Goal: Task Accomplishment & Management: Manage account settings

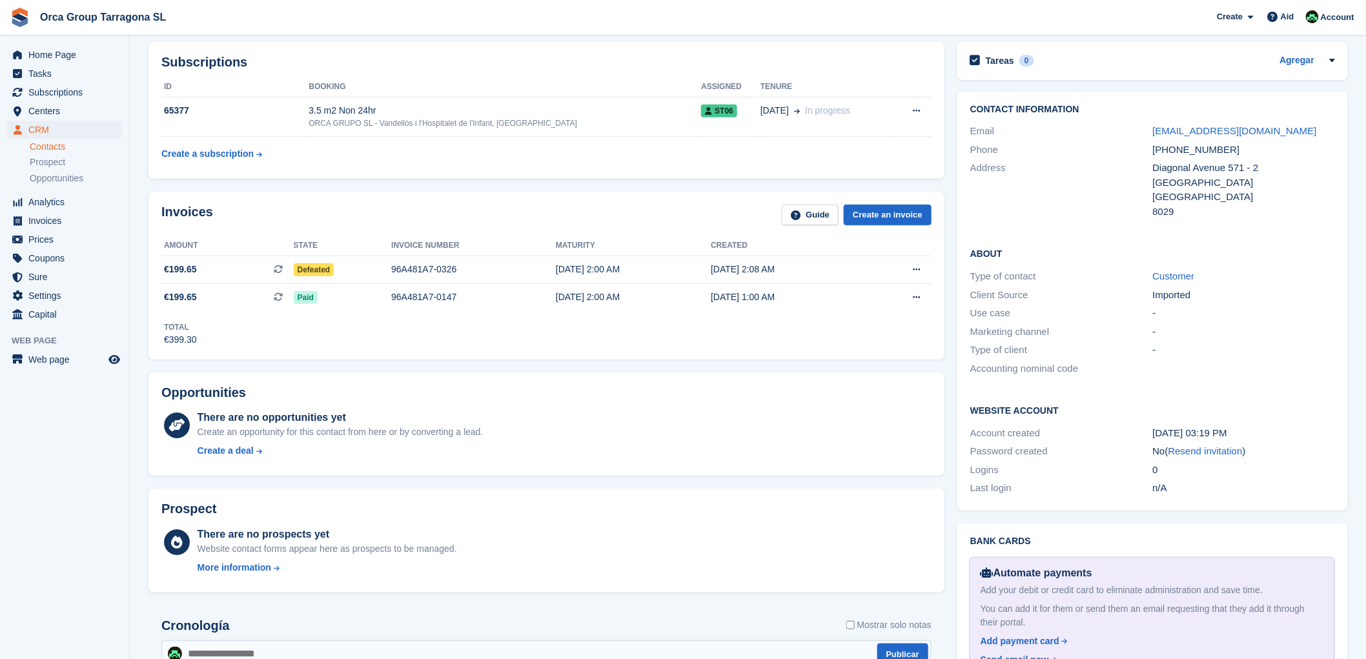
scroll to position [143, 0]
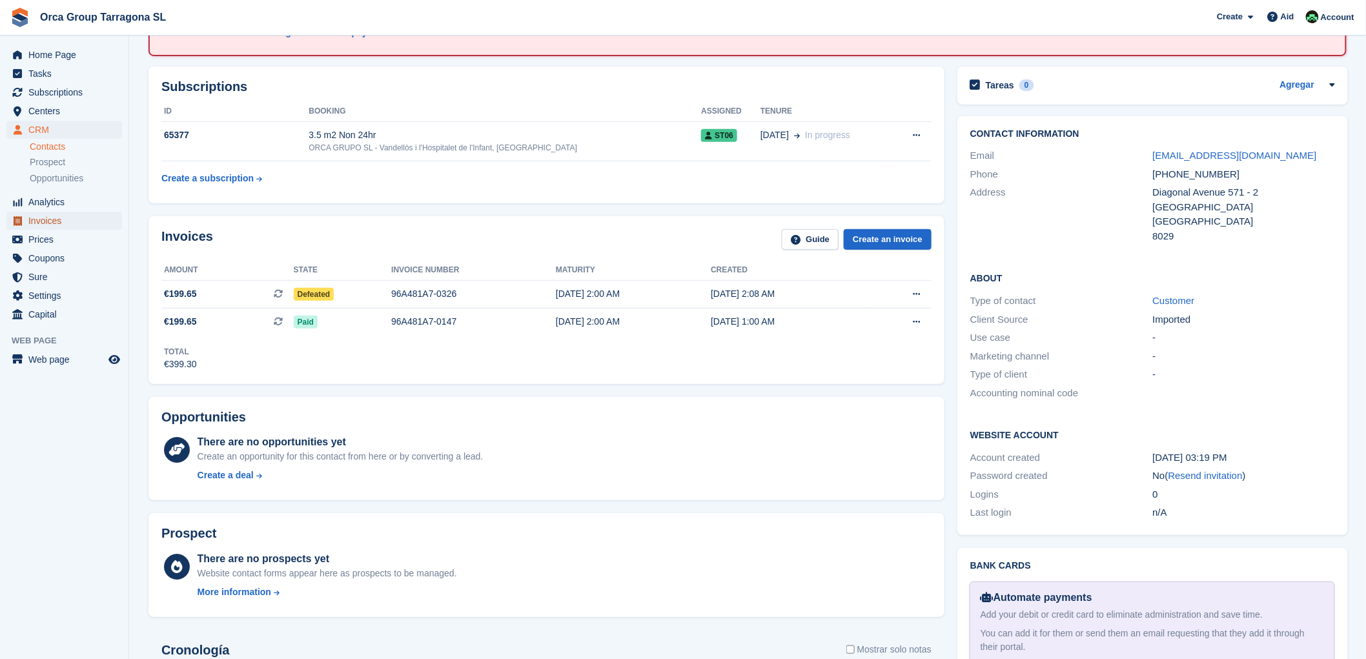
click at [56, 216] on font "Invoices" at bounding box center [44, 221] width 33 height 10
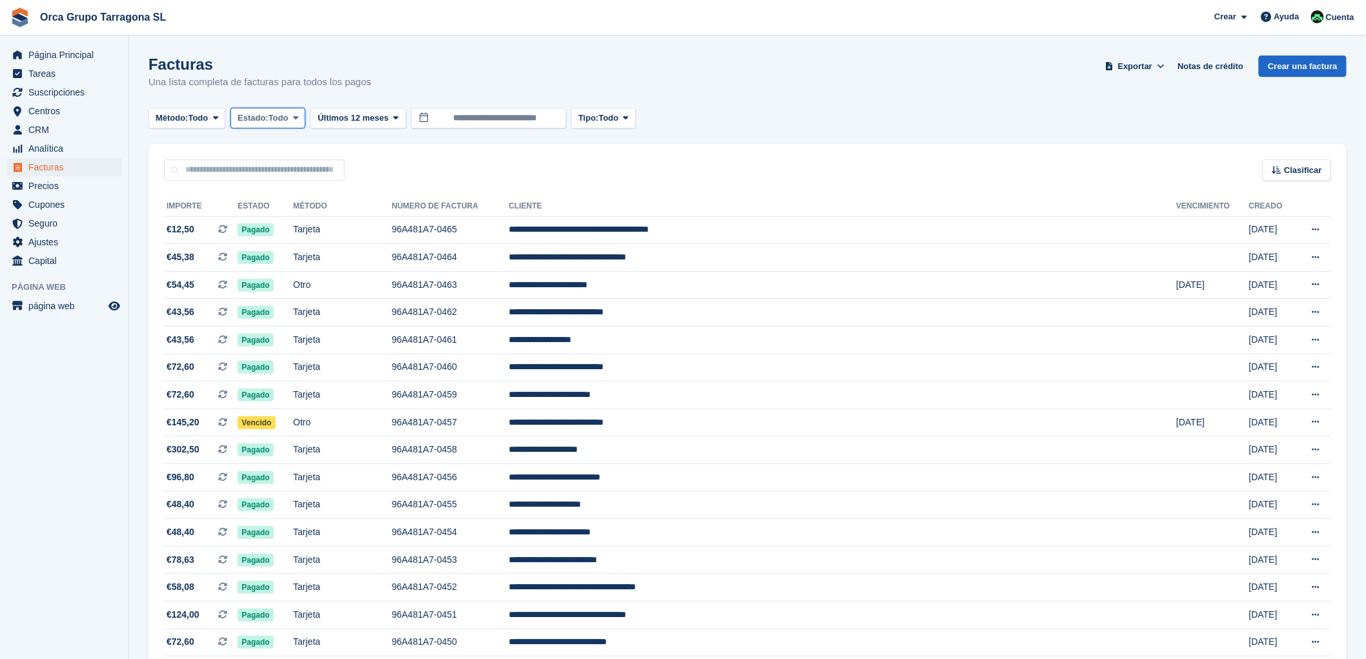
click at [298, 117] on icon at bounding box center [295, 118] width 5 height 8
click at [307, 247] on link "Anulado" at bounding box center [292, 241] width 112 height 23
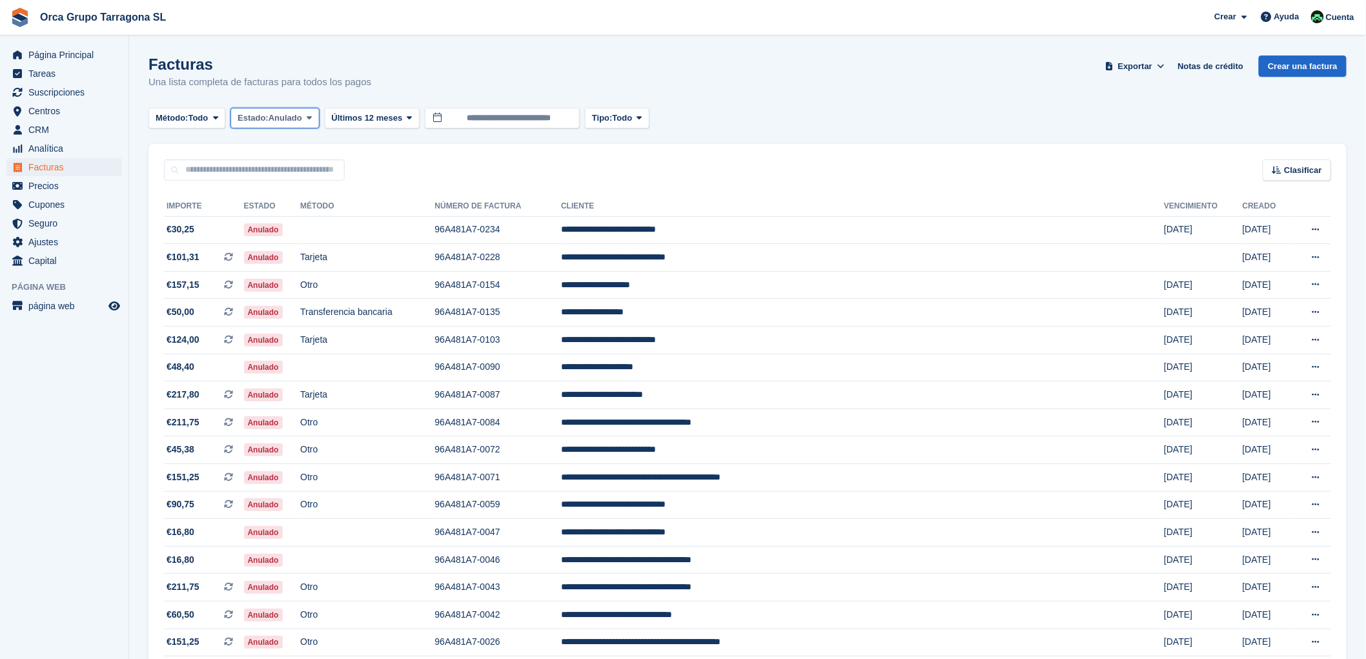
click at [312, 116] on icon at bounding box center [309, 118] width 5 height 8
click at [298, 221] on link "Abierto" at bounding box center [292, 218] width 112 height 23
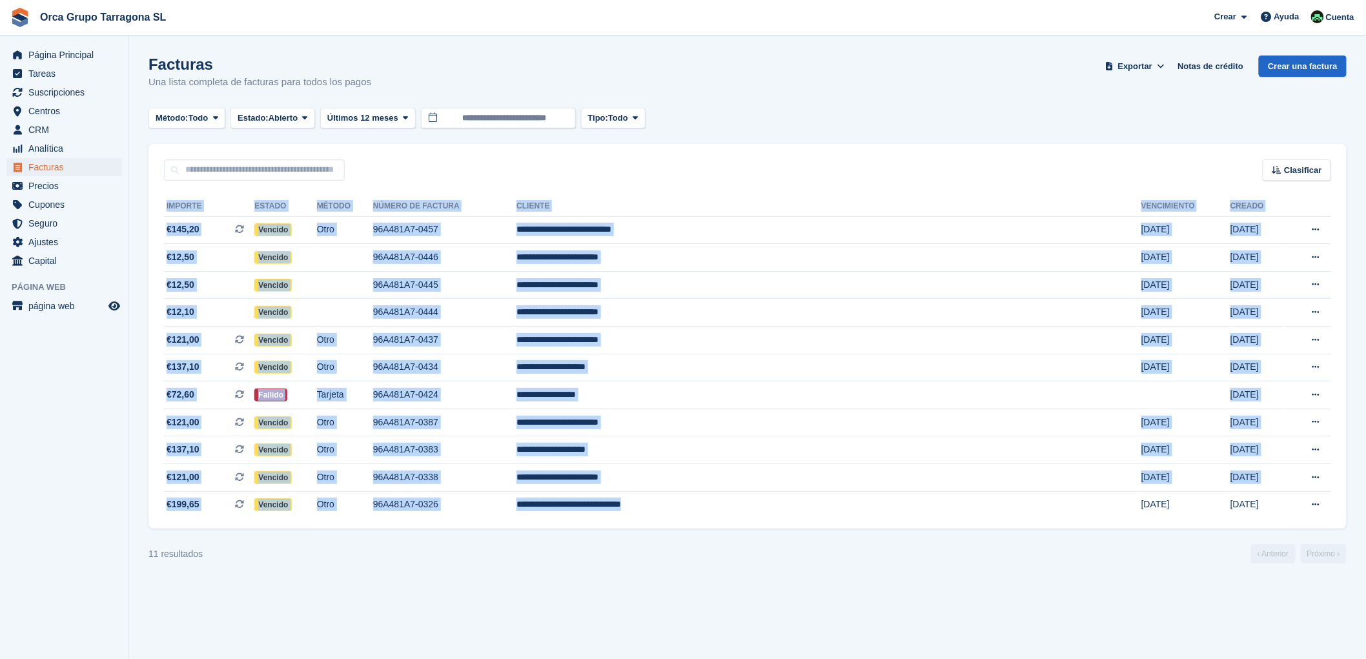
drag, startPoint x: 861, startPoint y: 505, endPoint x: 159, endPoint y: 313, distance: 728.0
click at [159, 313] on div "**********" at bounding box center [747, 355] width 1198 height 348
click at [687, 316] on td "**********" at bounding box center [828, 313] width 625 height 28
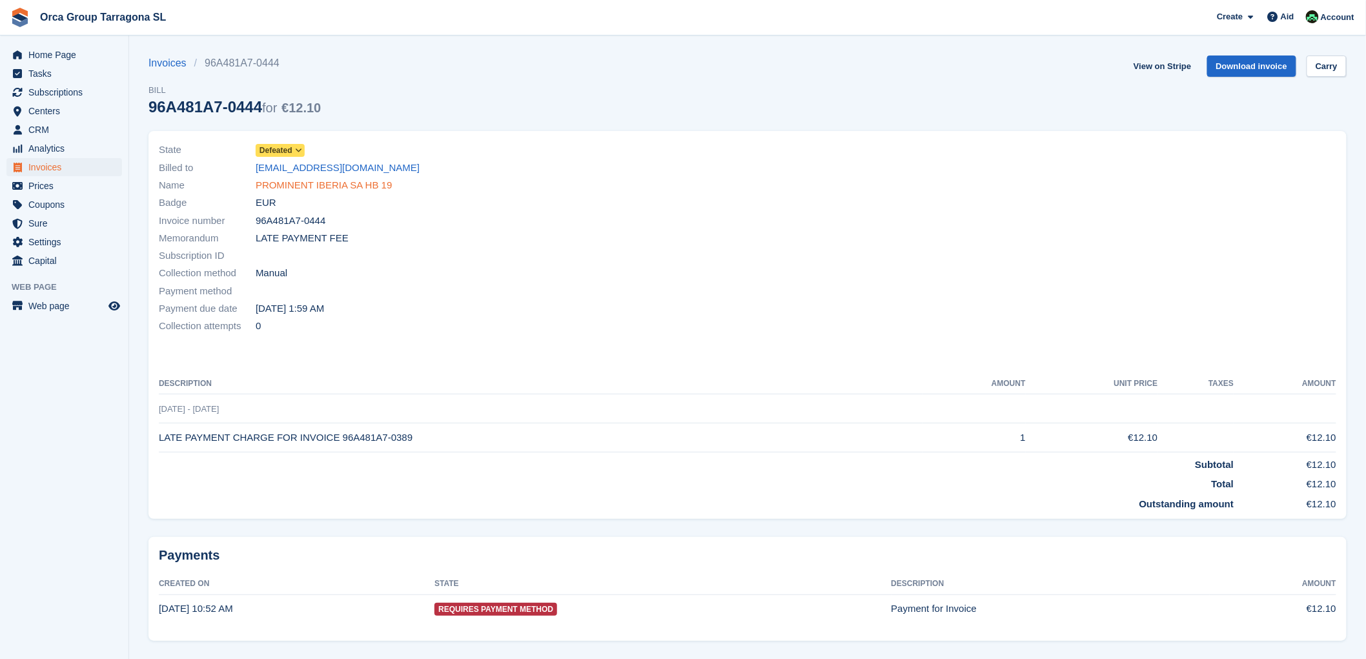
click at [303, 183] on font "PROMINENT IBERIA SA HB 19" at bounding box center [324, 184] width 136 height 11
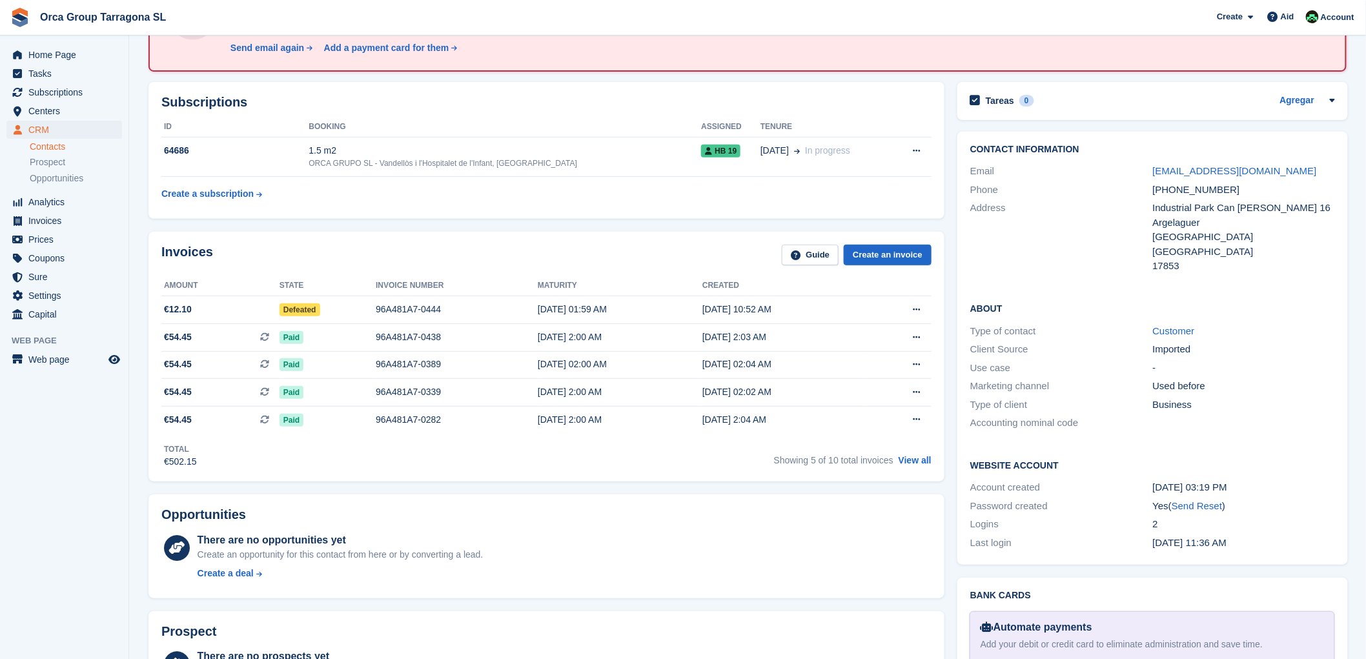
scroll to position [358, 0]
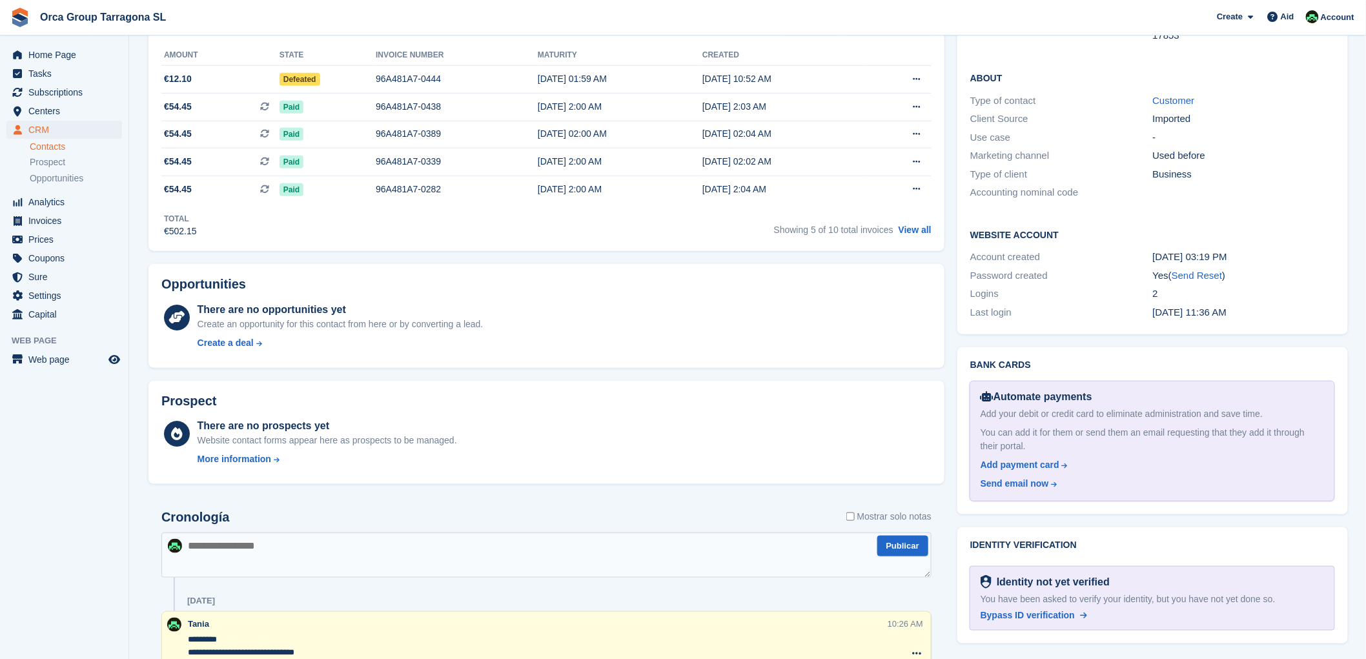
click at [202, 559] on textarea at bounding box center [546, 554] width 770 height 45
type textarea "*"
click at [440, 541] on textarea "**********" at bounding box center [546, 554] width 770 height 45
click at [433, 547] on textarea "**********" at bounding box center [546, 554] width 770 height 45
type textarea "**********"
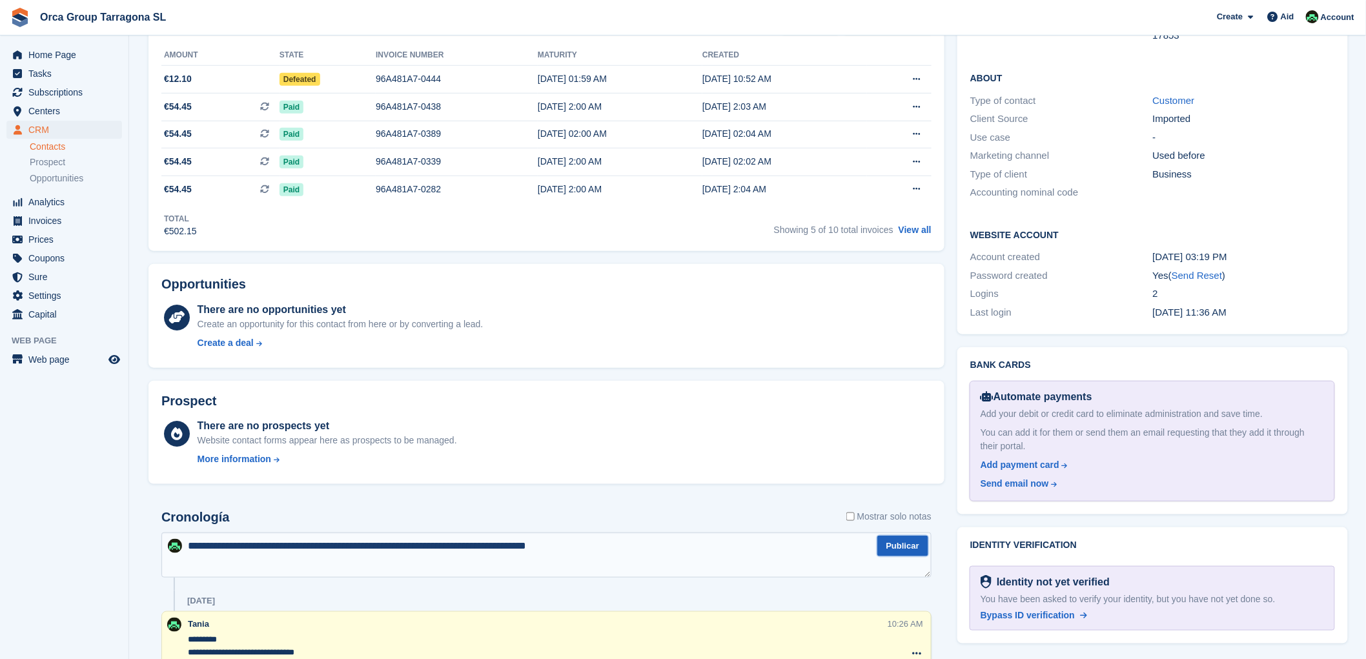
click at [893, 541] on button "Publicar" at bounding box center [902, 546] width 51 height 21
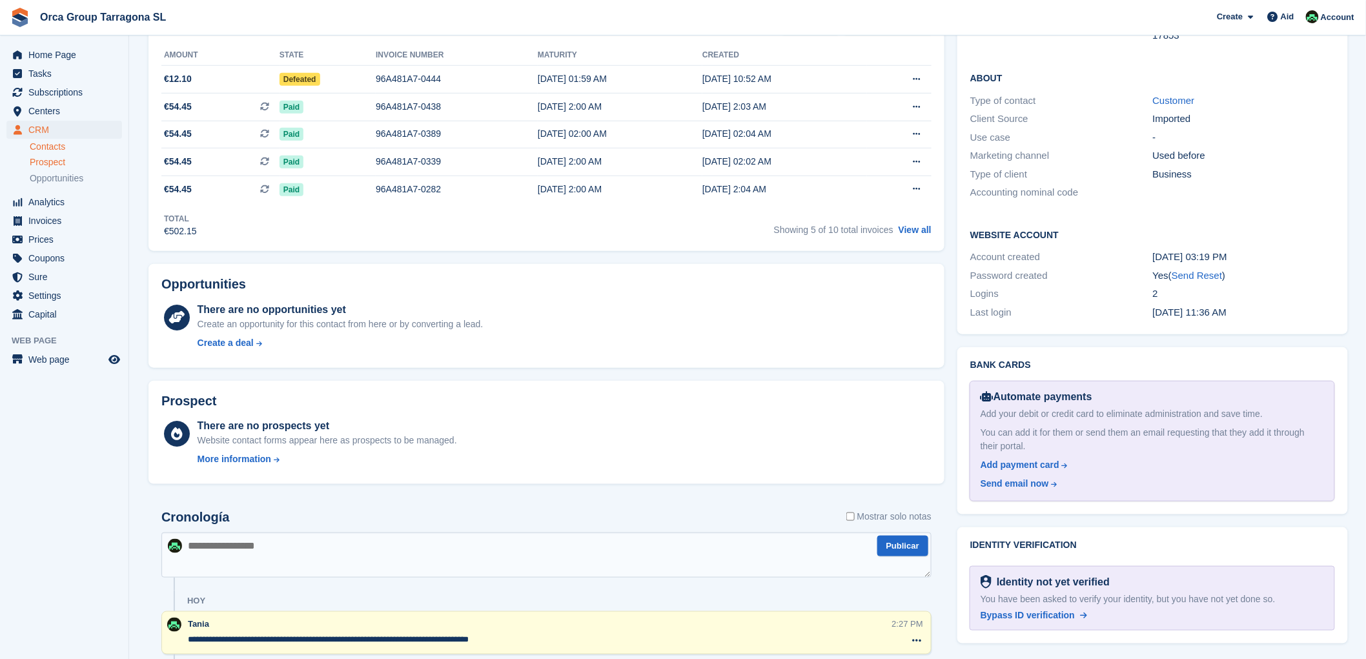
click at [54, 165] on font "Prospect" at bounding box center [47, 162] width 35 height 10
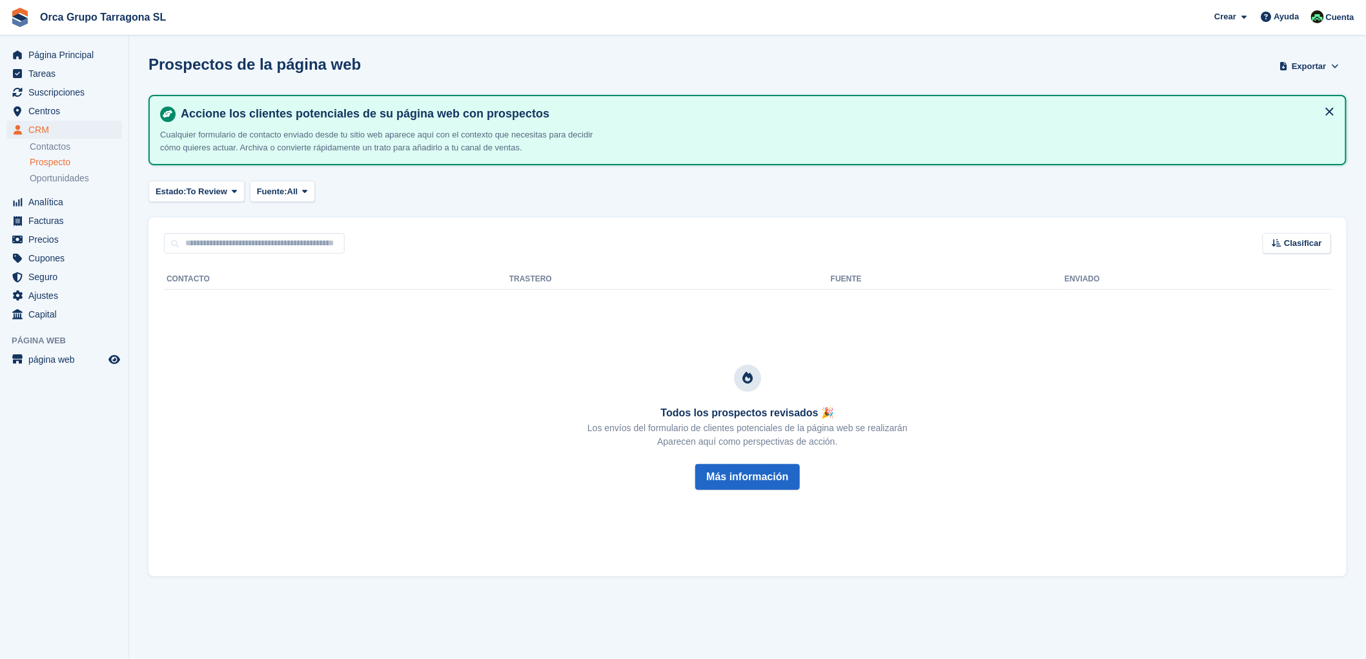
click at [76, 165] on div "Prospecto" at bounding box center [76, 162] width 92 height 12
click at [80, 89] on span "Suscripciones" at bounding box center [66, 92] width 77 height 18
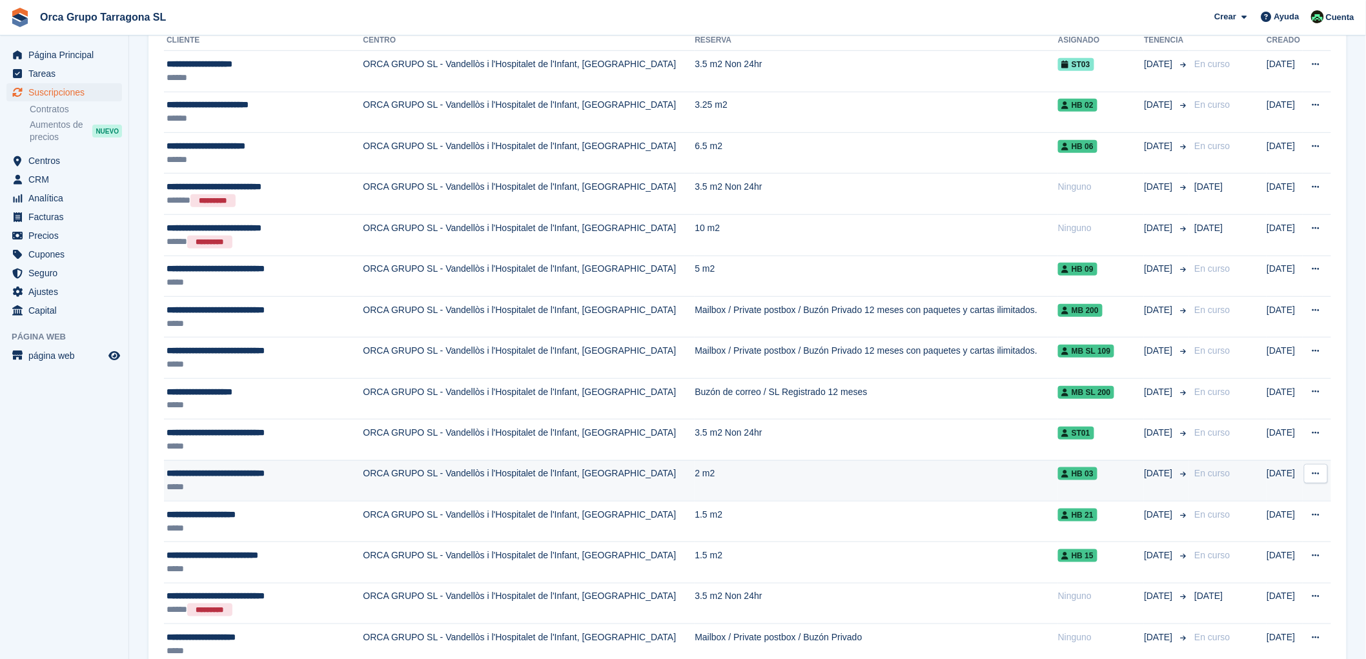
scroll to position [430, 0]
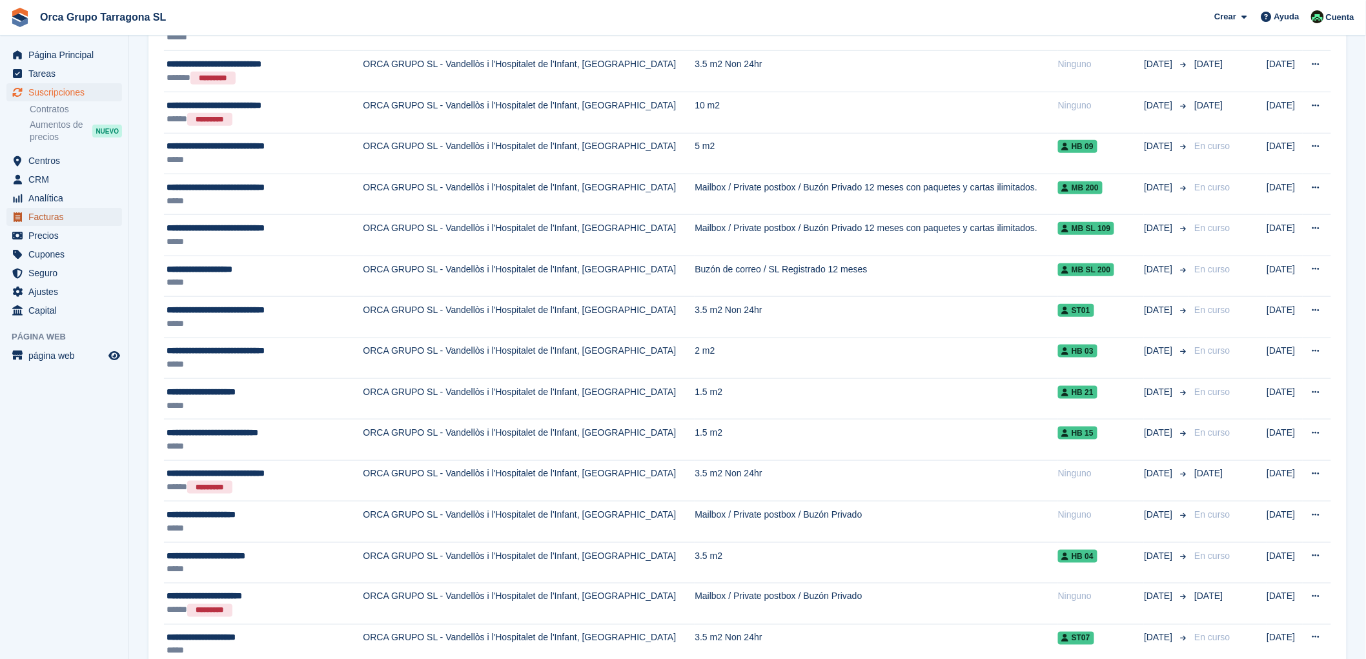
click at [59, 220] on span "Facturas" at bounding box center [66, 217] width 77 height 18
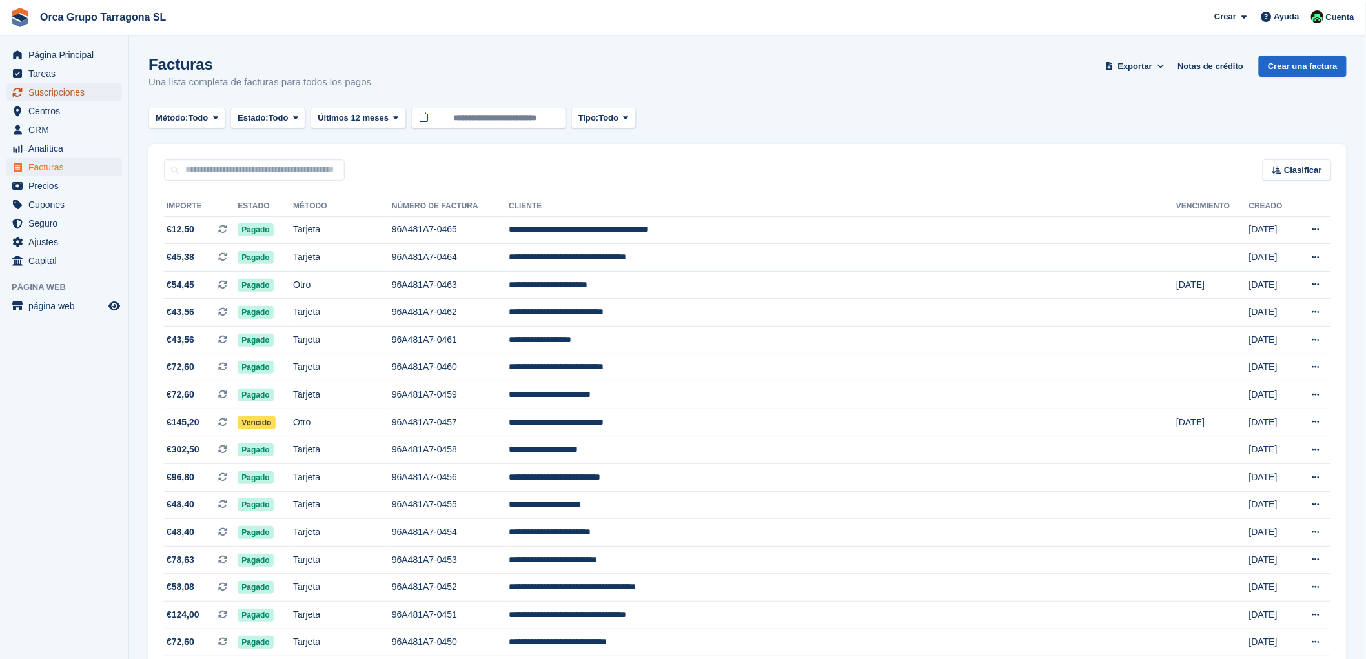
click at [82, 93] on span "Suscripciones" at bounding box center [66, 92] width 77 height 18
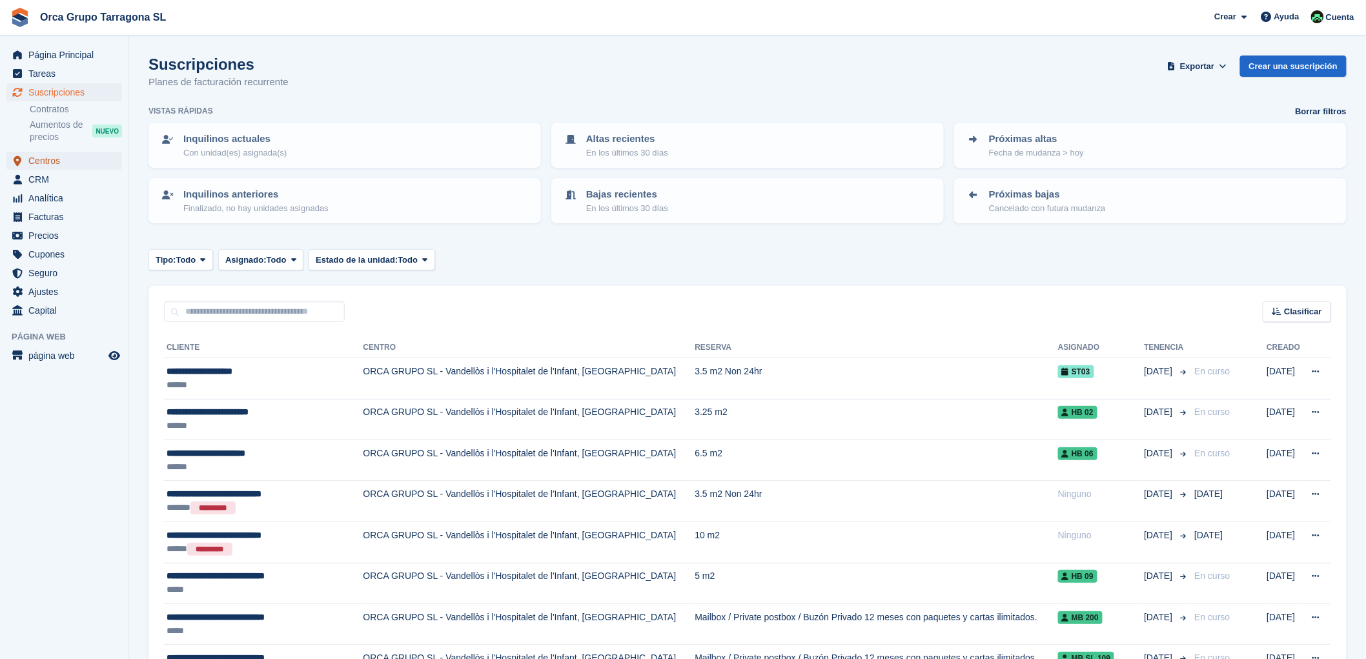
click at [66, 159] on span "Centros" at bounding box center [66, 161] width 77 height 18
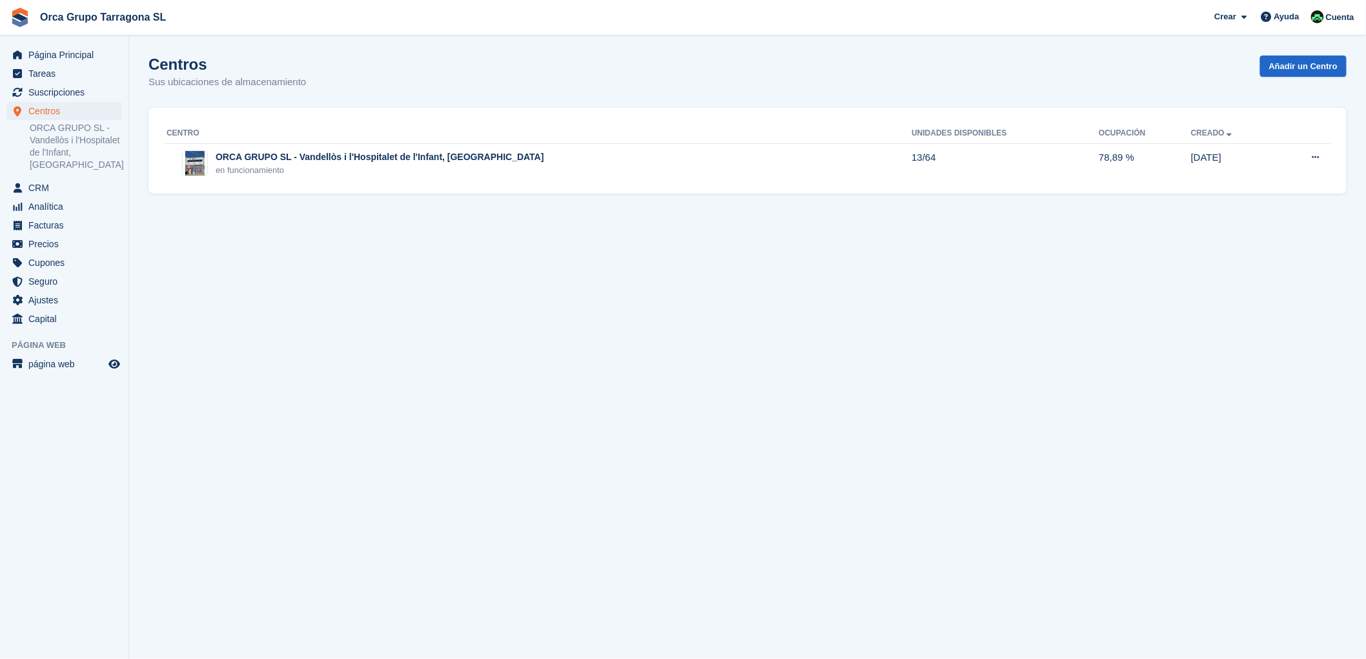
click at [60, 174] on div "Centros Centros Centros ORCA GRUPO SL - Vandellòs i l'Hospitalet de l'Infant, T…" at bounding box center [64, 140] width 128 height 77
click at [60, 197] on span "Analítica" at bounding box center [66, 206] width 77 height 18
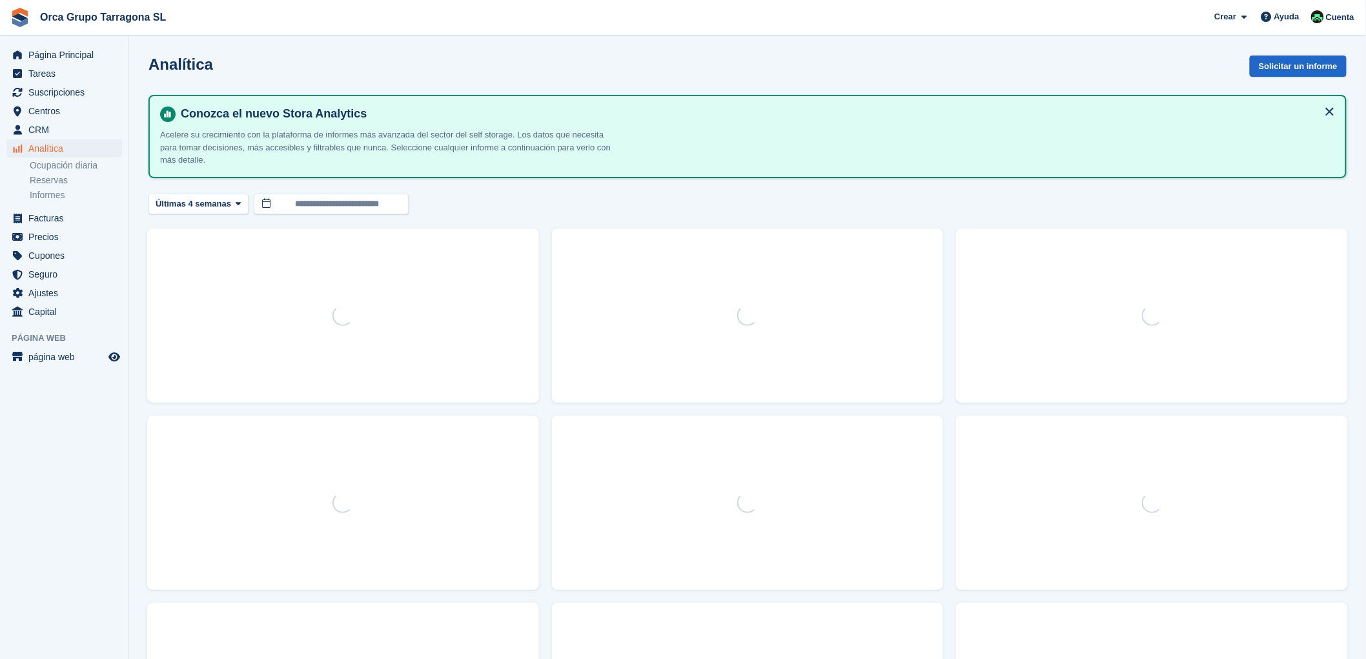
click at [69, 181] on link "Reservas" at bounding box center [76, 180] width 92 height 12
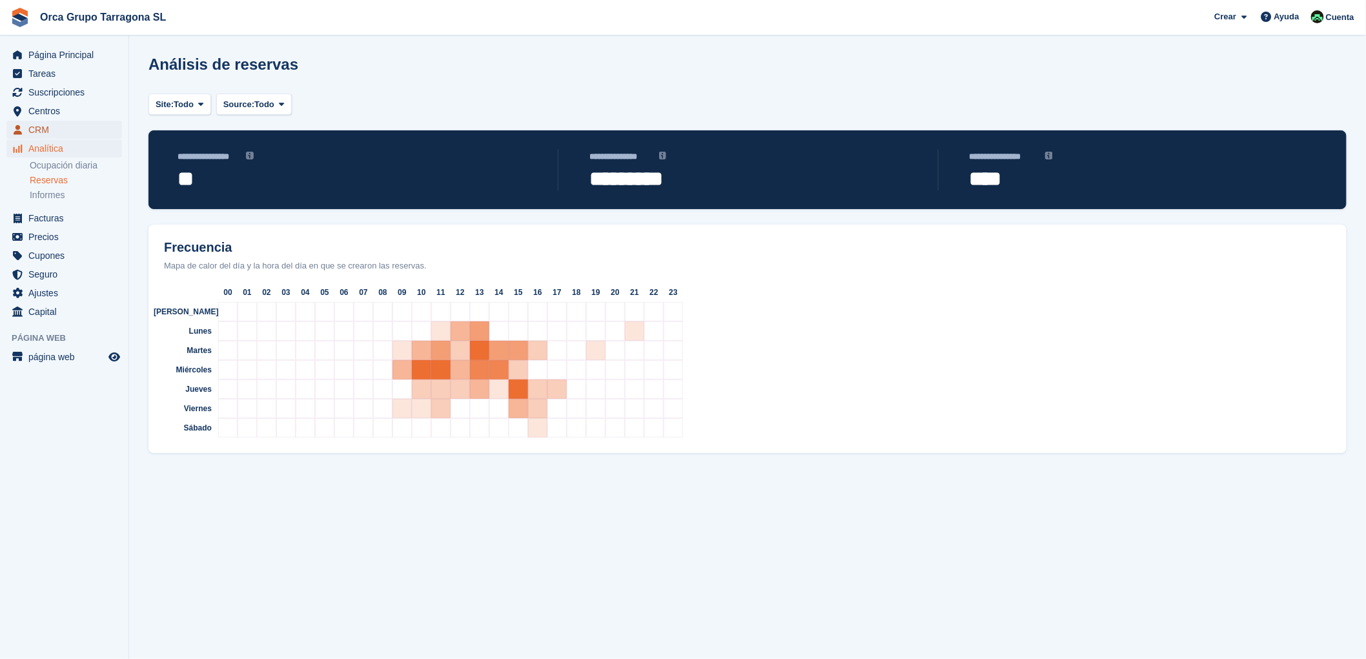
click at [68, 131] on span "CRM" at bounding box center [66, 130] width 77 height 18
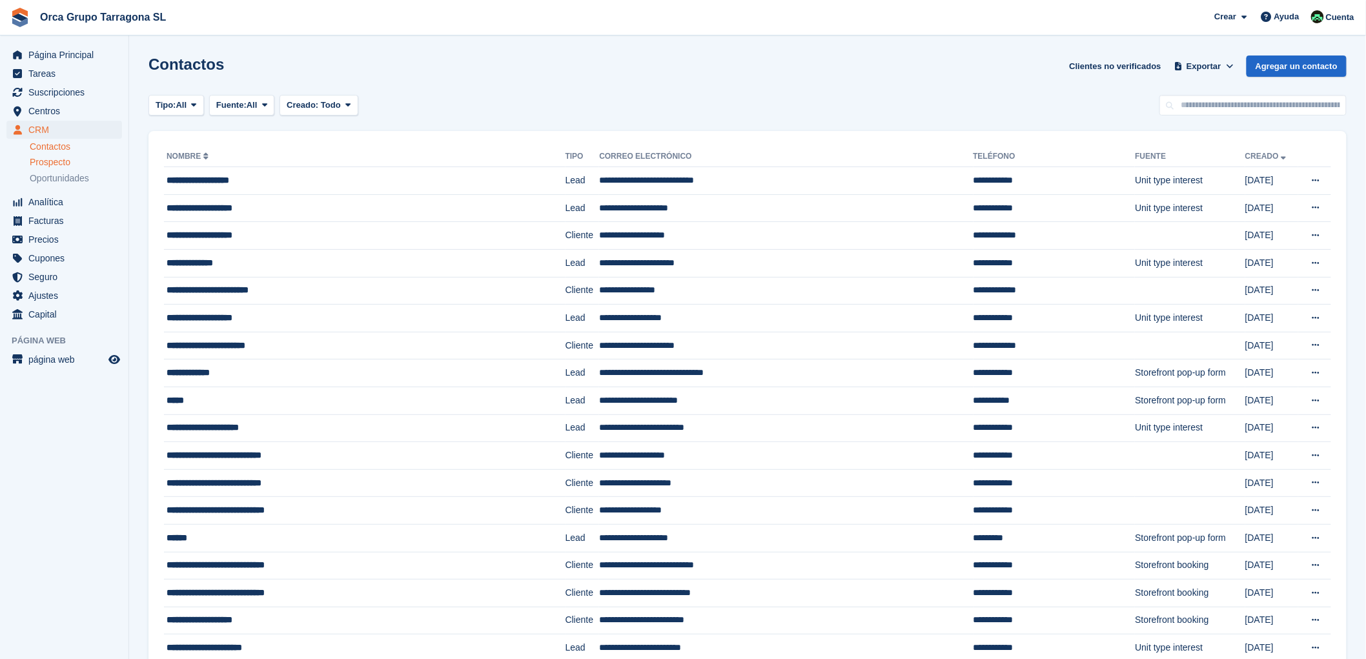
click at [76, 162] on div "Prospecto" at bounding box center [76, 162] width 92 height 12
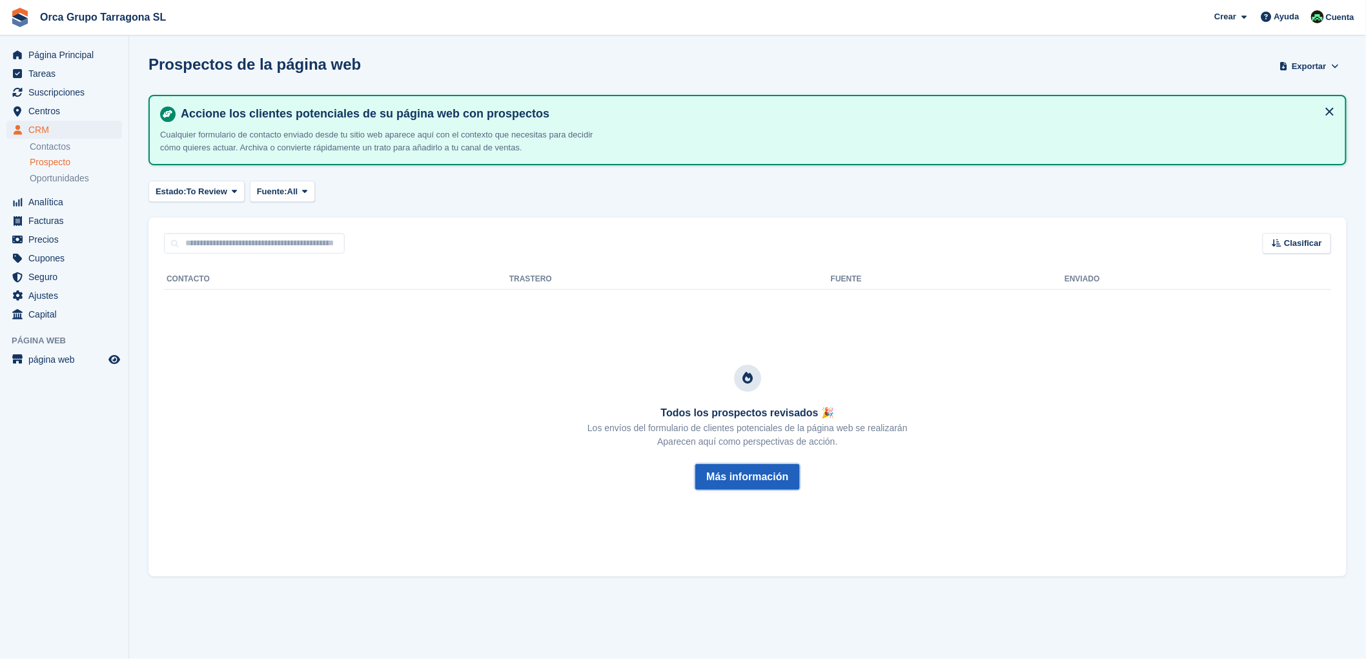
click at [769, 482] on button "Más información" at bounding box center [747, 477] width 104 height 26
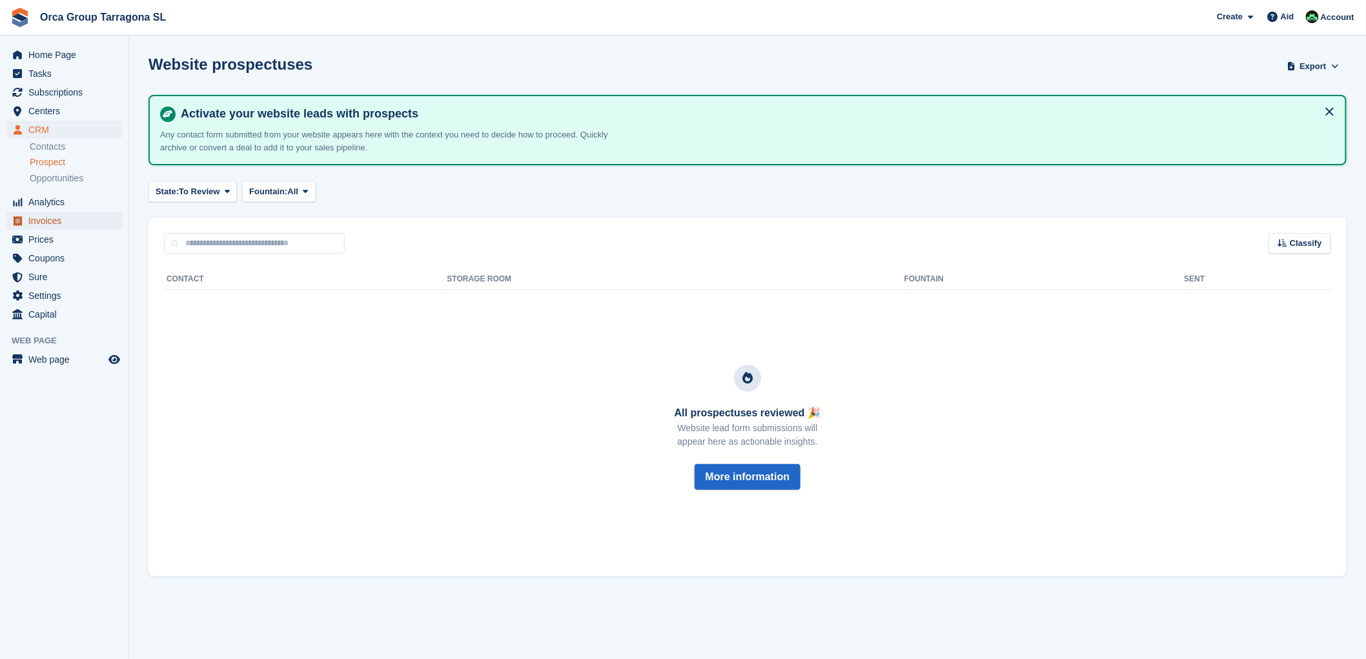
click at [43, 216] on font "Invoices" at bounding box center [44, 221] width 33 height 10
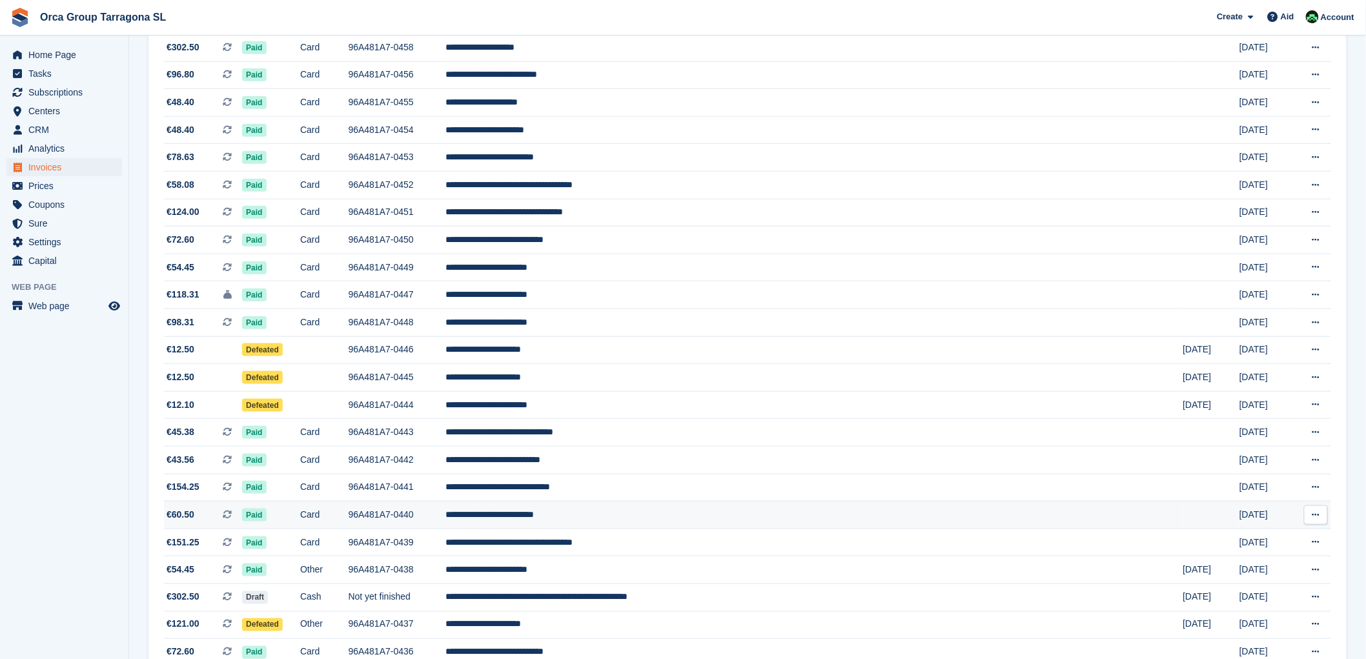
scroll to position [932, 0]
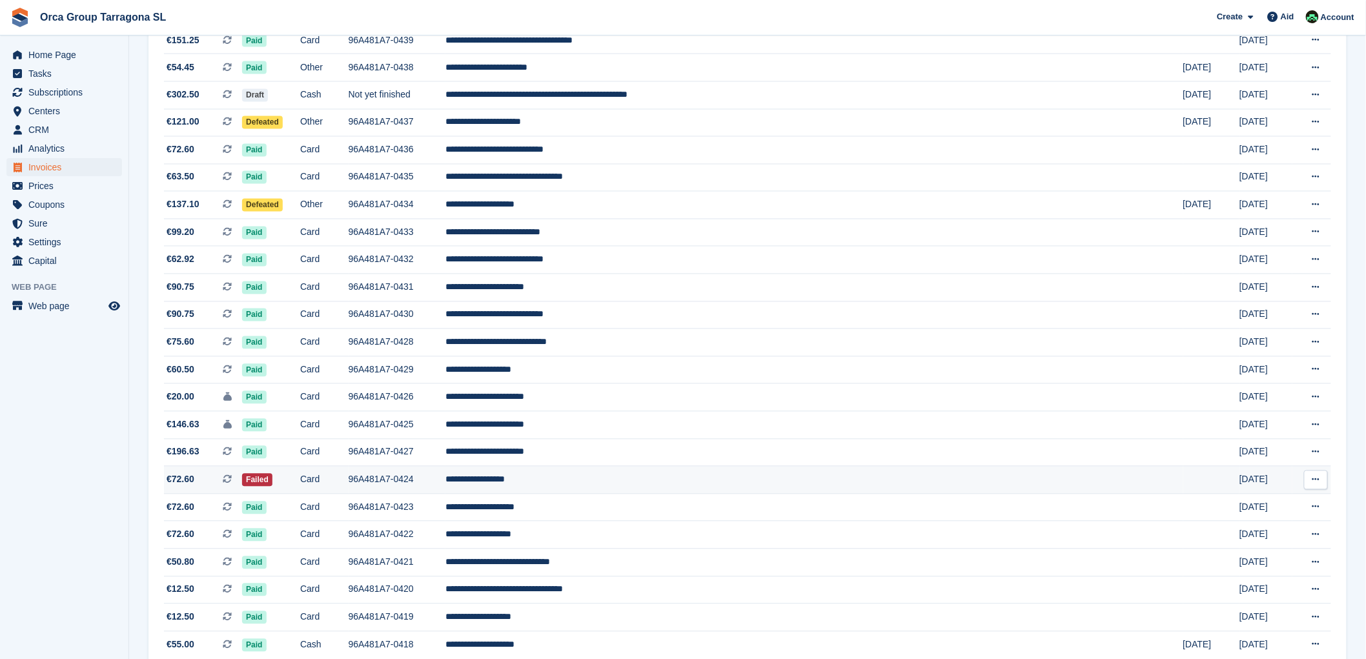
click at [505, 484] on font "**********" at bounding box center [474, 479] width 59 height 9
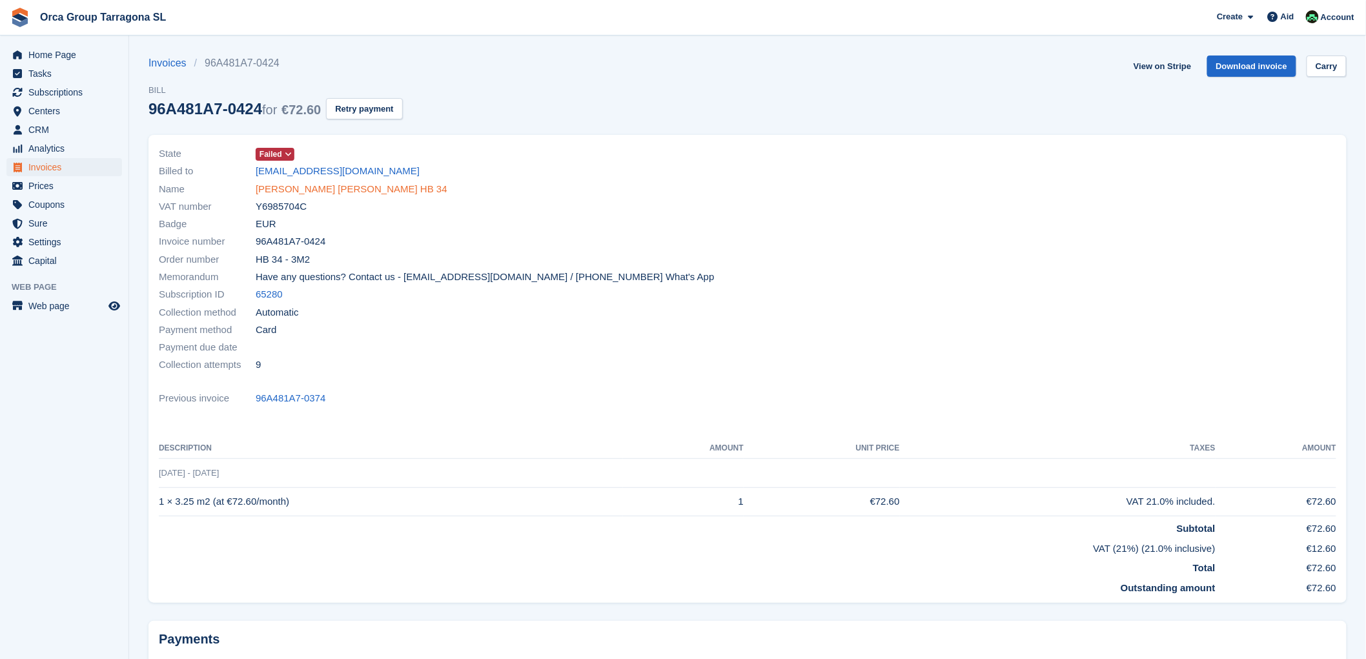
click at [305, 189] on font "SID ALI KARA HB 34" at bounding box center [352, 188] width 192 height 11
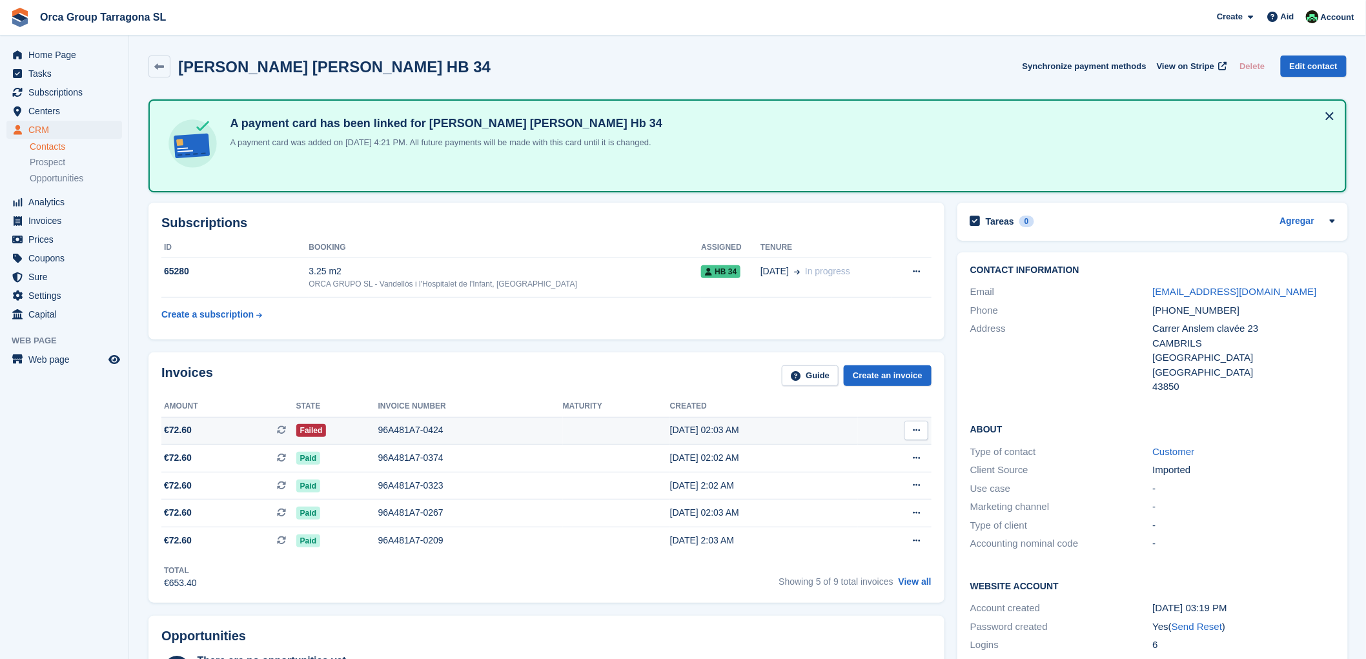
click at [920, 429] on button at bounding box center [916, 430] width 24 height 19
click at [852, 456] on font "Download PDF" at bounding box center [847, 455] width 64 height 10
click at [1024, 12] on span "Orca Group Tarragona SL Create Subscription Bill Contact Deal Discount Page Aid…" at bounding box center [683, 17] width 1366 height 35
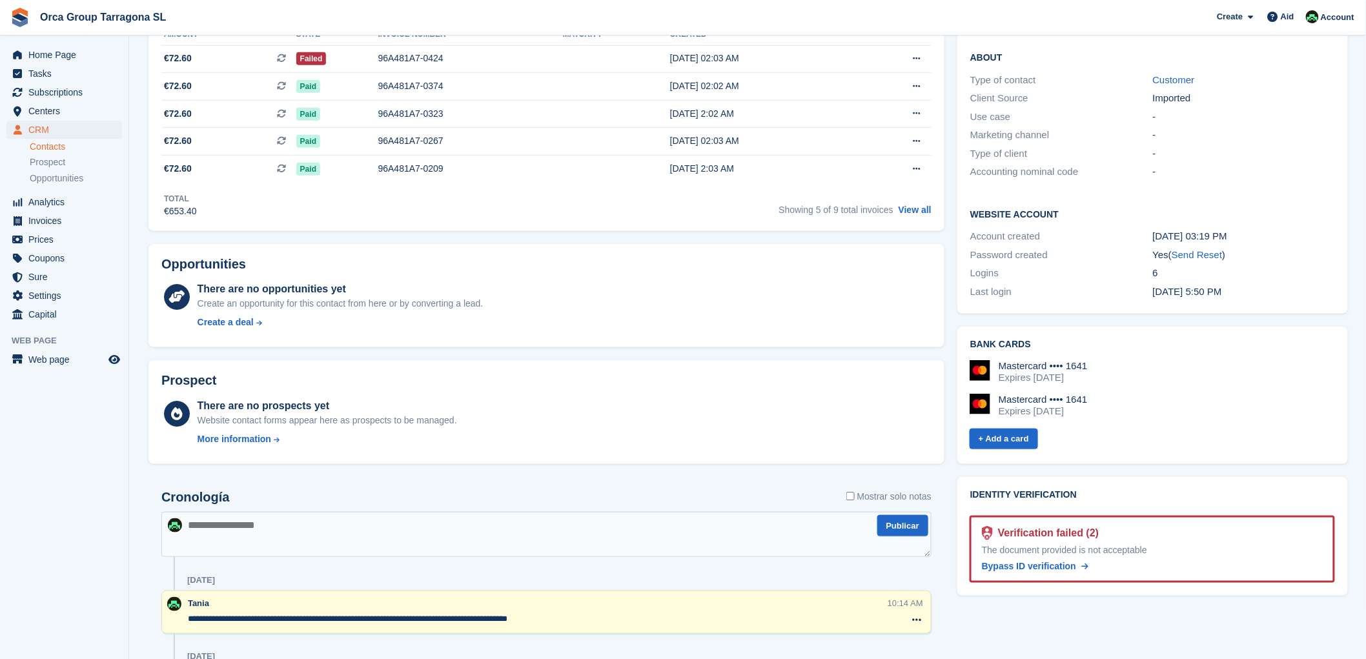
scroll to position [501, 0]
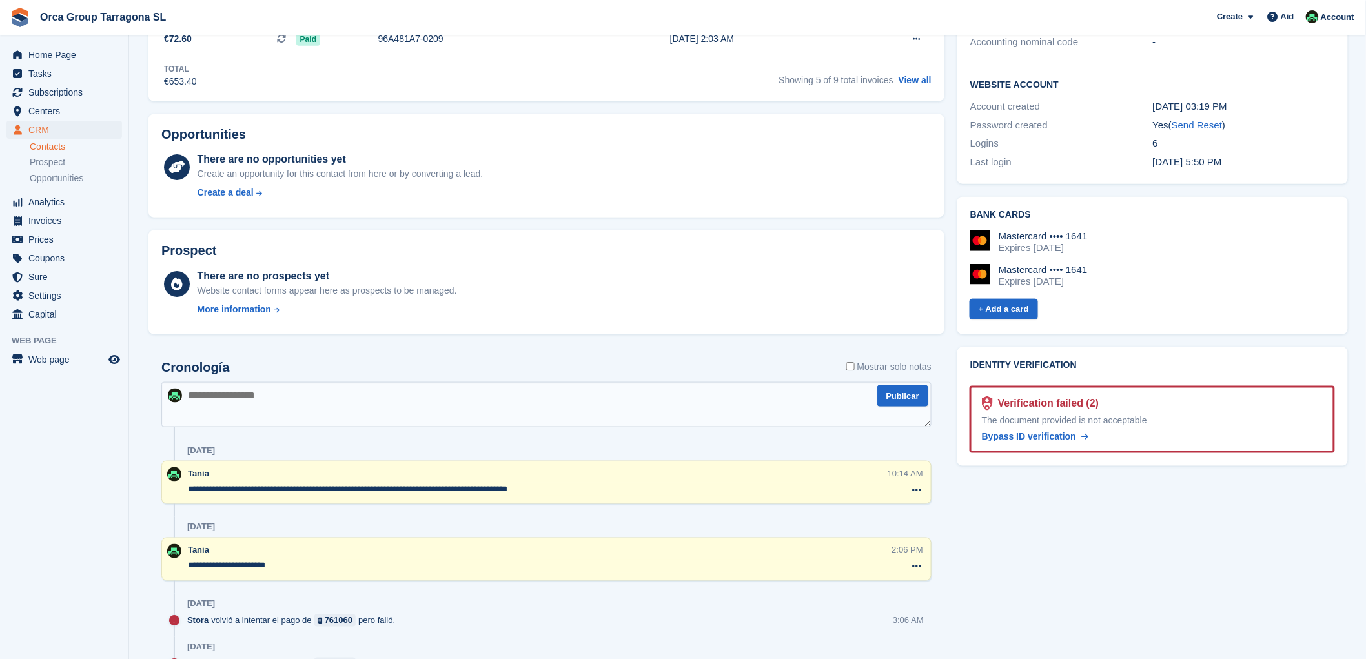
click at [219, 416] on textarea at bounding box center [546, 404] width 770 height 45
type textarea "*"
click at [636, 392] on textarea "**********" at bounding box center [546, 404] width 770 height 45
click at [742, 395] on textarea "**********" at bounding box center [546, 404] width 770 height 45
type textarea "**********"
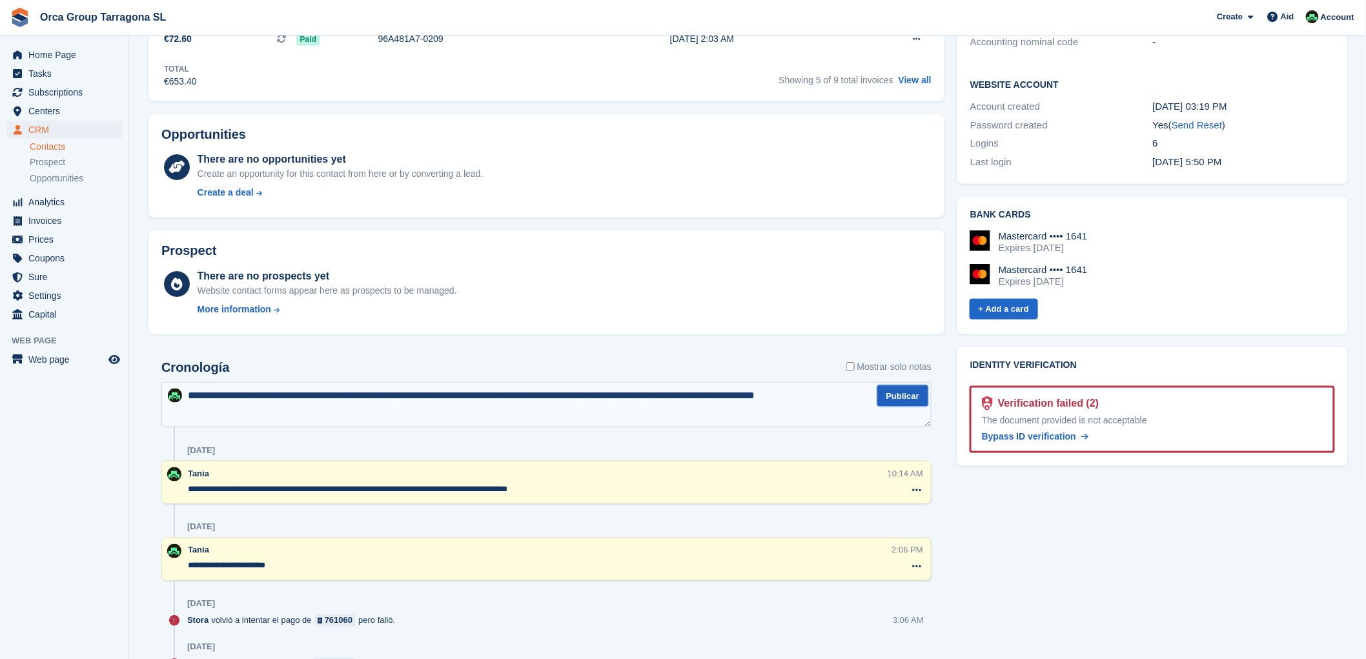
click at [911, 396] on button "Publicar" at bounding box center [902, 395] width 51 height 21
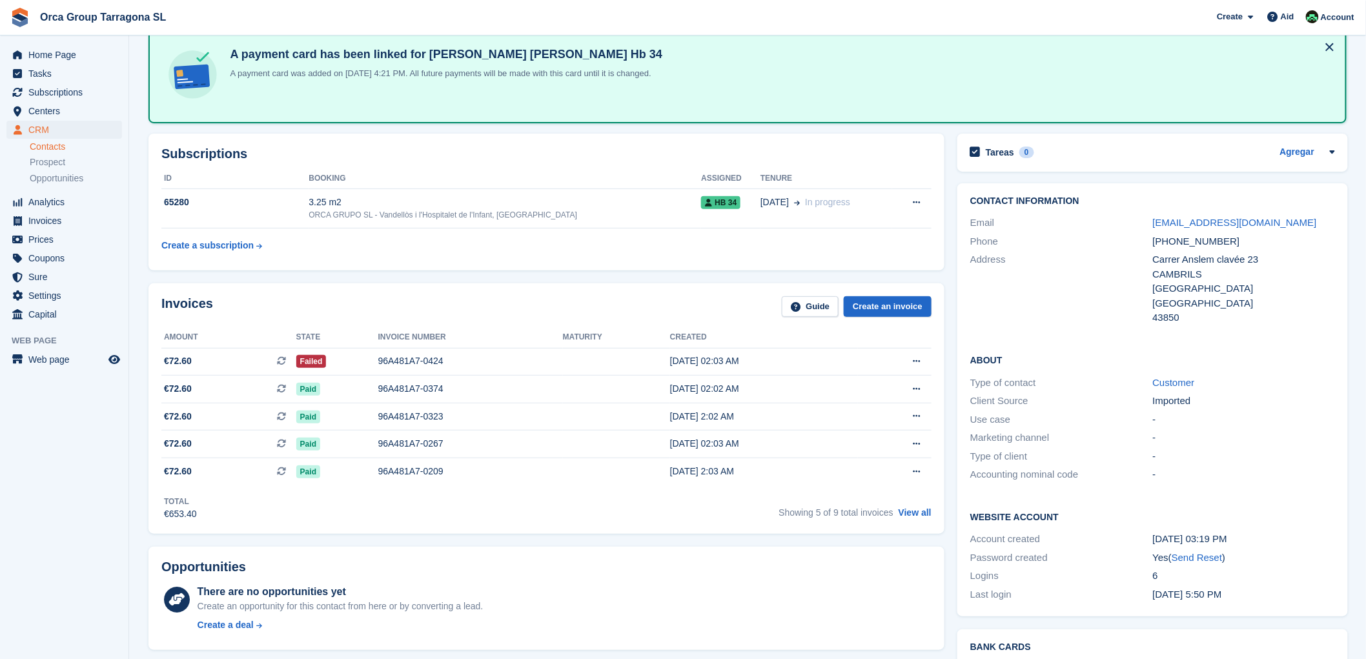
scroll to position [0, 0]
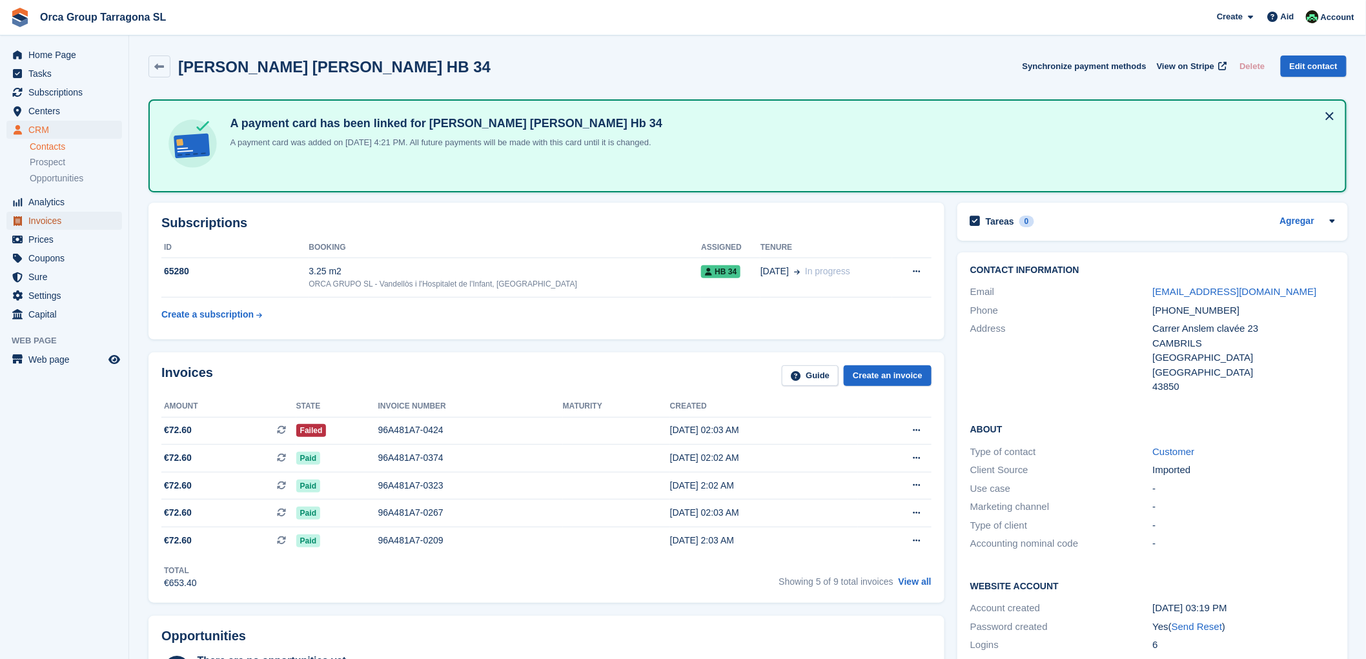
click at [66, 217] on span "Invoices" at bounding box center [66, 221] width 77 height 18
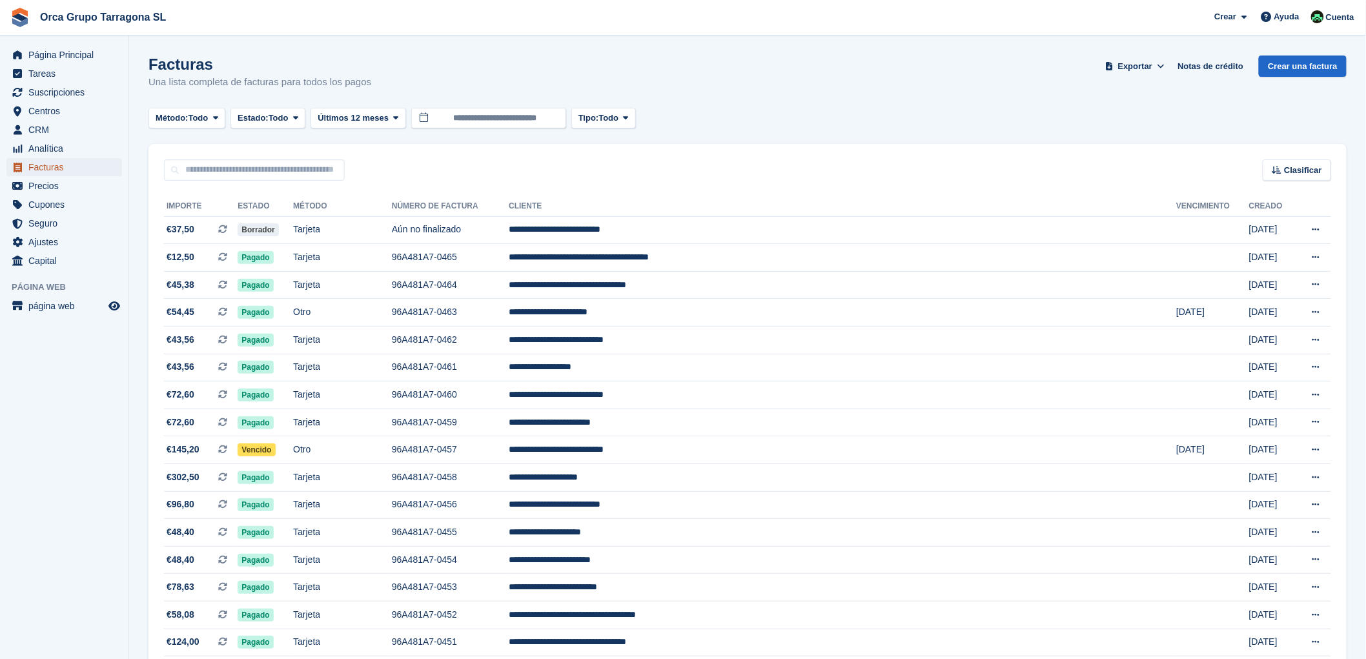
click at [74, 168] on span "Facturas" at bounding box center [66, 167] width 77 height 18
click at [298, 115] on icon at bounding box center [295, 118] width 5 height 8
click at [54, 169] on span "Facturas" at bounding box center [66, 167] width 77 height 18
drag, startPoint x: 609, startPoint y: 259, endPoint x: 607, endPoint y: 281, distance: 22.7
drag, startPoint x: 607, startPoint y: 281, endPoint x: 767, endPoint y: 137, distance: 215.7
